Goal: Task Accomplishment & Management: Use online tool/utility

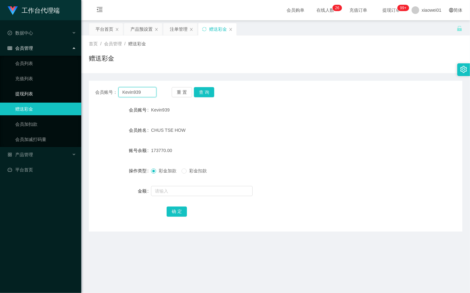
drag, startPoint x: 146, startPoint y: 93, endPoint x: 79, endPoint y: 88, distance: 67.7
click at [59, 89] on section "工作台代理端 数据中心 会员管理 会员列表 充值列表 提现列表 赠送彩金 会员加扣款 会员加减打码量 产品管理 开奖记录 注单管理 产品列表 即时注单 产品预…" at bounding box center [235, 186] width 470 height 372
click at [201, 92] on button "查 询" at bounding box center [204, 92] width 20 height 10
click at [165, 189] on input "text" at bounding box center [201, 191] width 101 height 10
type input "300"
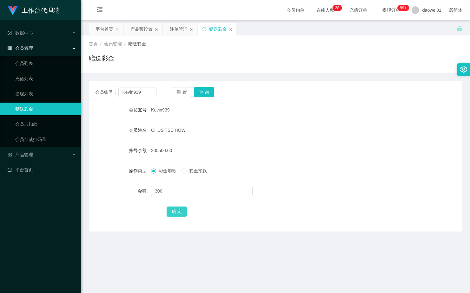
click at [168, 213] on button "确 定" at bounding box center [176, 212] width 20 height 10
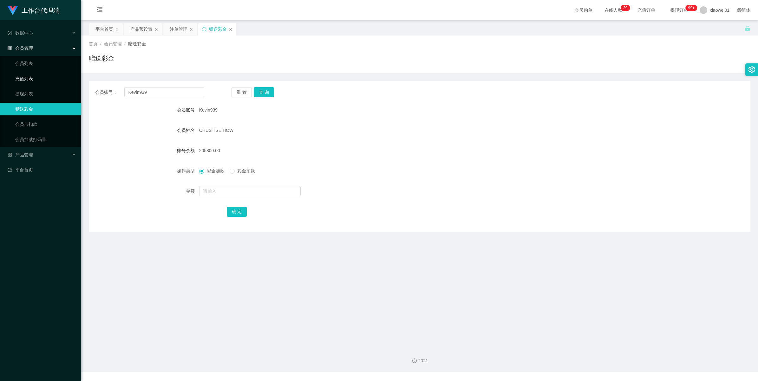
click at [23, 81] on link "充值列表" at bounding box center [45, 78] width 61 height 13
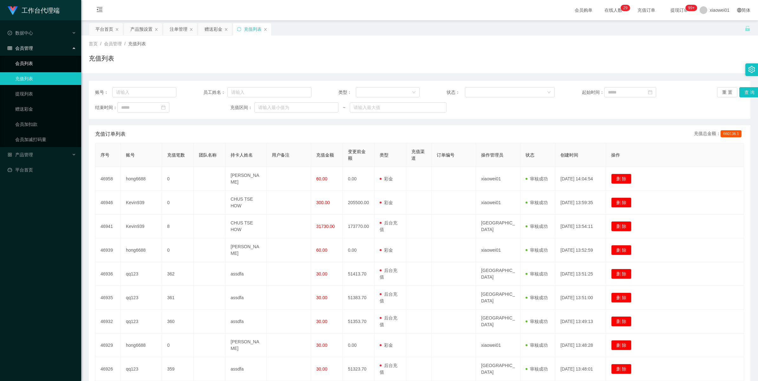
click at [24, 63] on link "会员列表" at bounding box center [45, 63] width 61 height 13
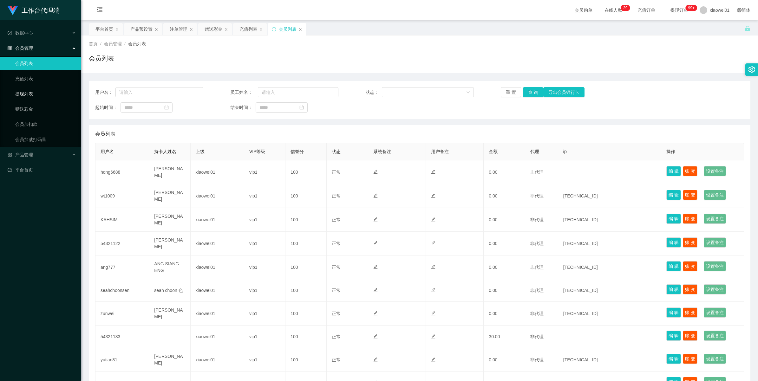
click at [15, 96] on link "提现列表" at bounding box center [45, 94] width 61 height 13
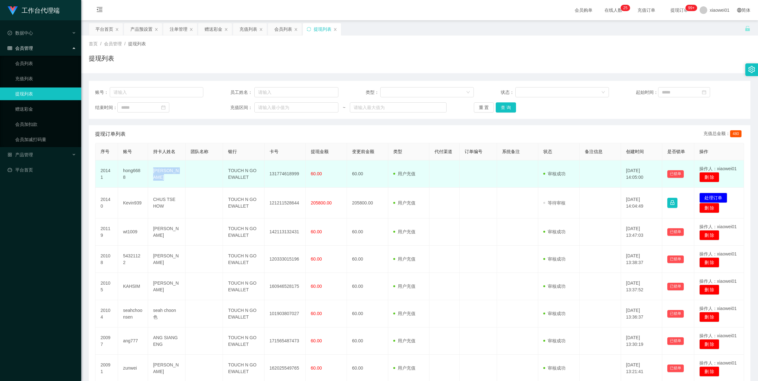
drag, startPoint x: 153, startPoint y: 171, endPoint x: 169, endPoint y: 176, distance: 17.3
click at [169, 176] on td "[PERSON_NAME]" at bounding box center [166, 173] width 37 height 27
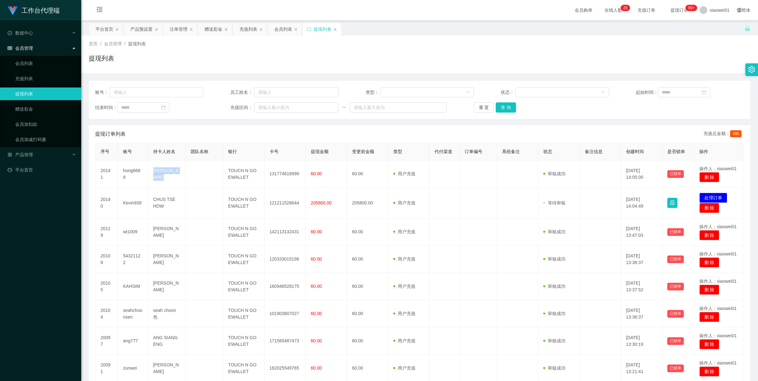
copy td "[PERSON_NAME]"
click at [208, 32] on div "赠送彩金" at bounding box center [214, 29] width 18 height 12
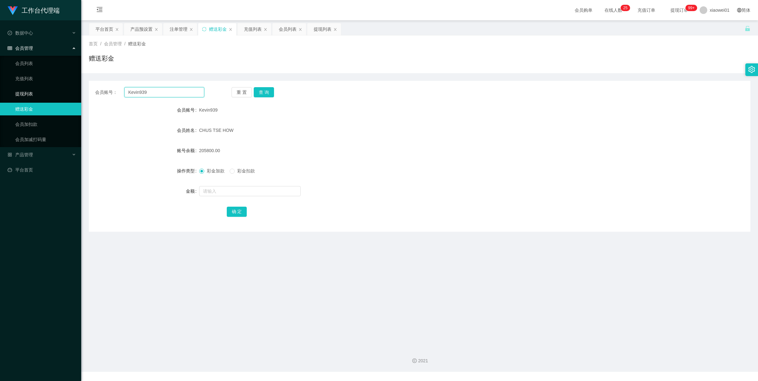
drag, startPoint x: 157, startPoint y: 94, endPoint x: 16, endPoint y: 88, distance: 141.2
click at [16, 88] on section "工作台代理端 数据中心 会员管理 会员列表 充值列表 提现列表 赠送彩金 会员加扣款 会员加减打码量 产品管理 开奖记录 注单管理 产品列表 即时注单 产品预…" at bounding box center [379, 186] width 758 height 372
paste input "[PERSON_NAME]"
type input "[PERSON_NAME]"
click at [267, 92] on button "查 询" at bounding box center [264, 92] width 20 height 10
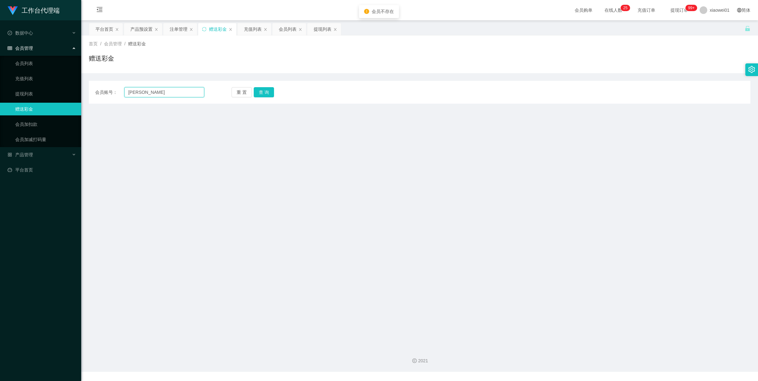
drag, startPoint x: 165, startPoint y: 93, endPoint x: 17, endPoint y: 87, distance: 148.2
click at [17, 87] on section "工作台代理端 数据中心 会员管理 会员列表 充值列表 提现列表 赠送彩金 会员加扣款 会员加减打码量 产品管理 开奖记录 注单管理 产品列表 即时注单 产品预…" at bounding box center [379, 186] width 758 height 372
click at [156, 90] on input "text" at bounding box center [164, 92] width 80 height 10
paste input "Kevin939"
type input "Kevin939"
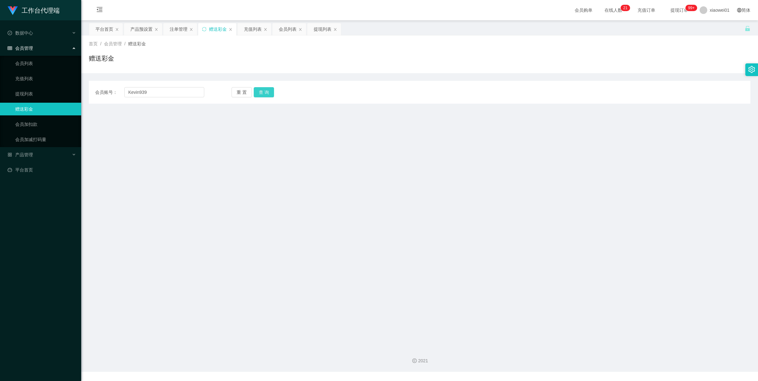
click at [257, 90] on button "查 询" at bounding box center [264, 92] width 20 height 10
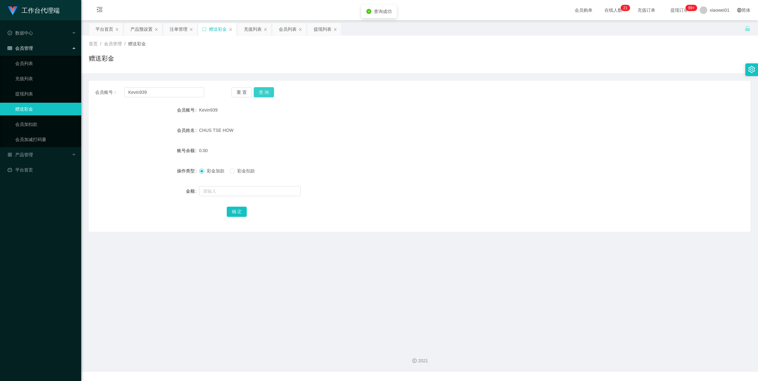
click at [257, 90] on button "查 询" at bounding box center [264, 92] width 20 height 10
drag, startPoint x: 257, startPoint y: 90, endPoint x: 549, endPoint y: 71, distance: 292.6
click at [257, 90] on button "查 询" at bounding box center [264, 92] width 20 height 10
click at [319, 31] on div "提现列表" at bounding box center [323, 29] width 18 height 12
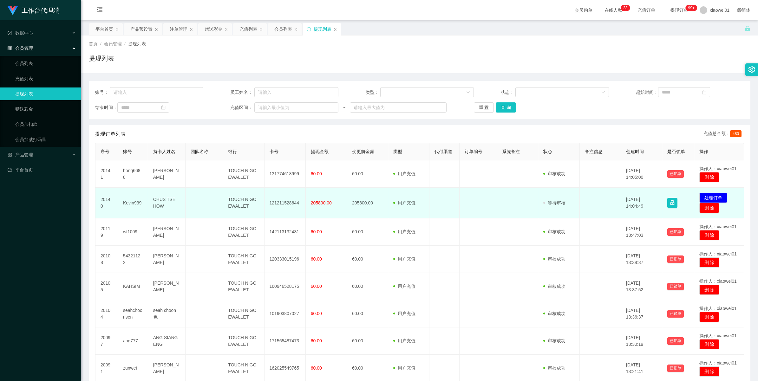
click at [278, 202] on td "121211528644" at bounding box center [284, 203] width 41 height 31
click at [127, 205] on td "Kevin939" at bounding box center [133, 203] width 30 height 31
copy td "Kevin939"
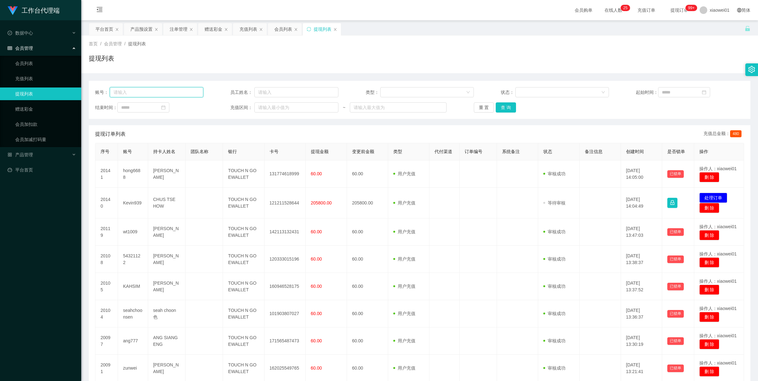
click at [120, 89] on input "text" at bounding box center [157, 92] width 94 height 10
paste input "Kevin939"
type input "Kevin939"
click at [469, 109] on button "查 询" at bounding box center [506, 107] width 20 height 10
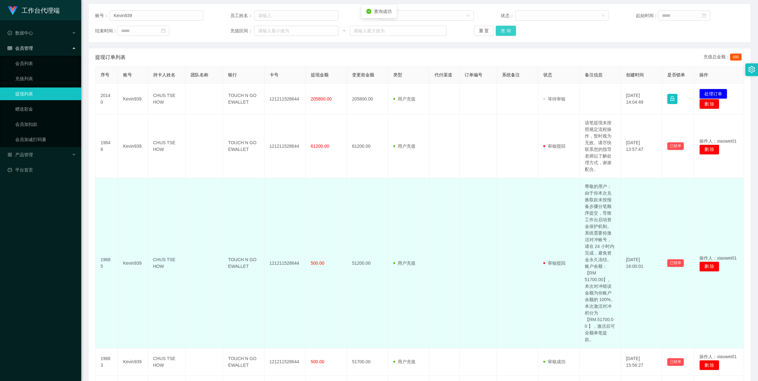
scroll to position [79, 0]
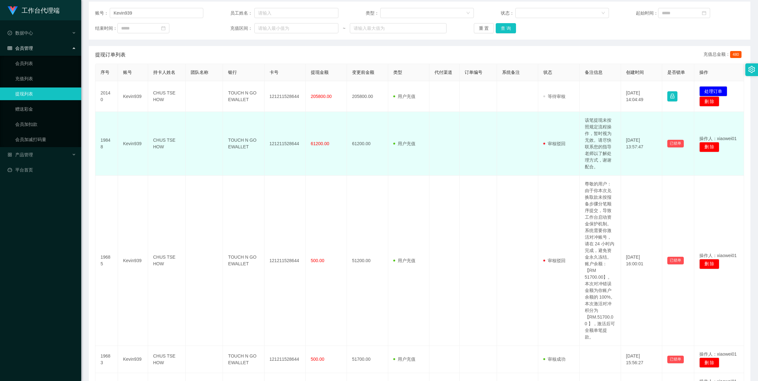
drag, startPoint x: 596, startPoint y: 149, endPoint x: 583, endPoint y: 116, distance: 35.7
click at [469, 116] on td "该笔提现未按照规定流程操作，暂时视为无效。请尽快联系您的指导老师以了解处理方式，谢谢配合。" at bounding box center [600, 144] width 41 height 64
drag, startPoint x: 581, startPoint y: 118, endPoint x: 606, endPoint y: 170, distance: 58.1
click at [469, 170] on td "该笔提现未按照规定流程操作，暂时视为无效。请尽快联系您的指导老师以了解处理方式，谢谢配合。" at bounding box center [600, 144] width 41 height 64
copy td "该笔提现未按照规定流程操作，暂时视为无效。请尽快联系您的指导老师以了解处理方式，谢谢配合。"
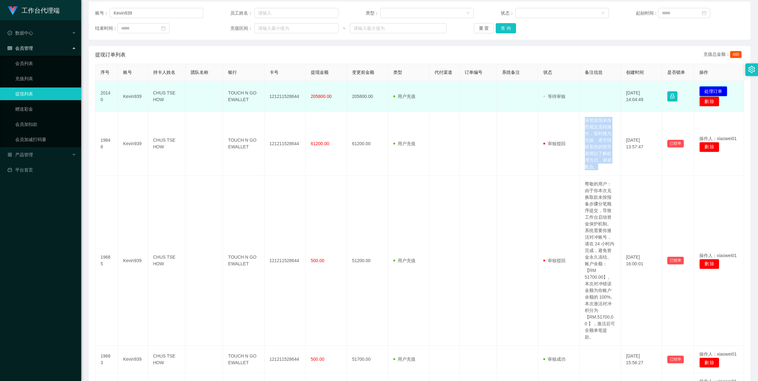
click at [469, 89] on button "处理订单" at bounding box center [713, 91] width 28 height 10
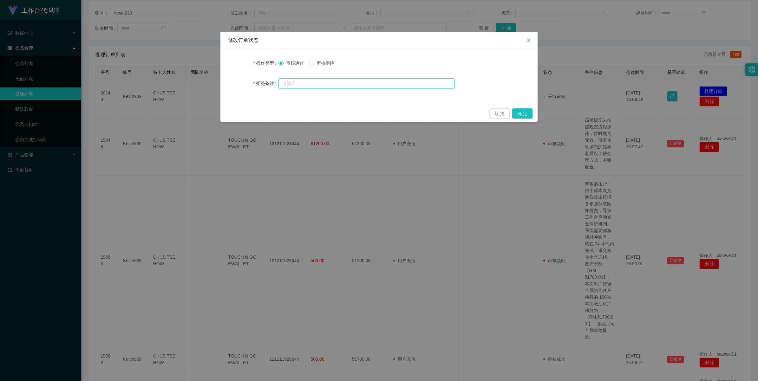
click at [316, 78] on input "text" at bounding box center [366, 83] width 176 height 10
paste input "尊敬的用户： 经系统核实，您本次的提现操作未按照规定录入，备注详情不明确，导致出款流程 视为无效。 为保障您的资金权益，请您立即按照以下步骤处理： 资金处理方…"
type input "尊敬的用户： 经系统核实，您本次的提现操作未按照规定录入，备注详情不明确，导致出款流程 视为无效。 为保障您的资金权益，请您立即按照以下步骤处理： 资金处理方…"
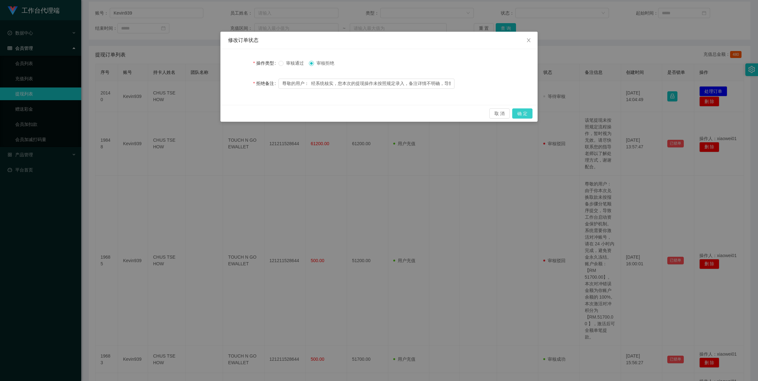
click at [469, 113] on button "确 定" at bounding box center [522, 113] width 20 height 10
